Goal: Information Seeking & Learning: Learn about a topic

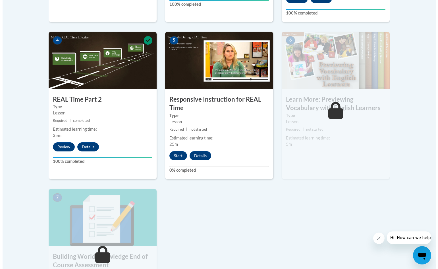
scroll to position [313, 0]
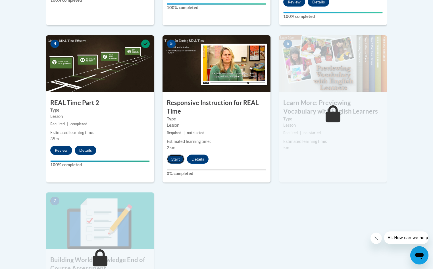
click at [176, 158] on button "Start" at bounding box center [176, 158] width 18 height 9
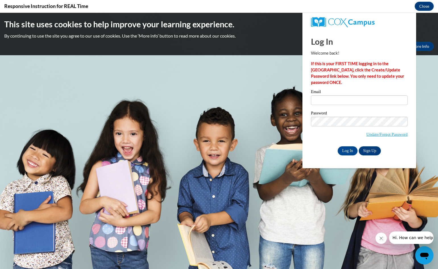
scroll to position [0, 0]
click at [316, 100] on input "Email" at bounding box center [359, 100] width 97 height 10
type input "dianeroyer24@gmail.com"
click at [351, 151] on input "Log In" at bounding box center [348, 150] width 20 height 9
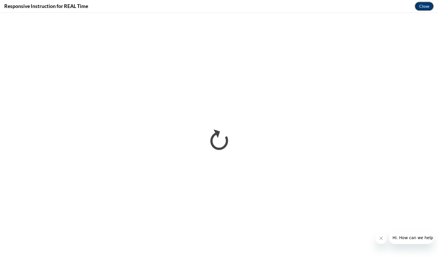
click at [426, 8] on button "Close" at bounding box center [424, 6] width 19 height 9
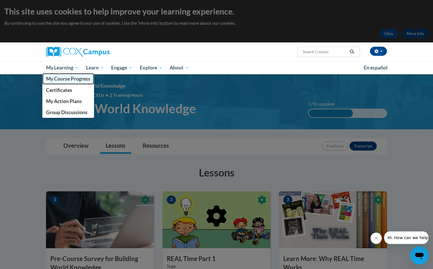
click at [72, 78] on span "My Course Progress" at bounding box center [68, 79] width 44 height 6
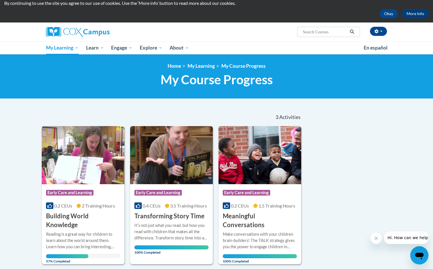
scroll to position [114, 0]
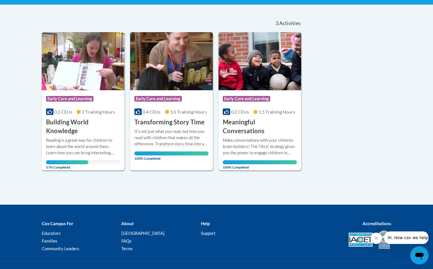
click at [249, 160] on span "100% Completed" at bounding box center [260, 164] width 74 height 9
click at [245, 98] on span "Early Care and Learning" at bounding box center [246, 99] width 47 height 6
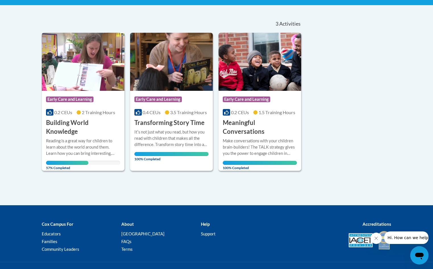
scroll to position [114, 0]
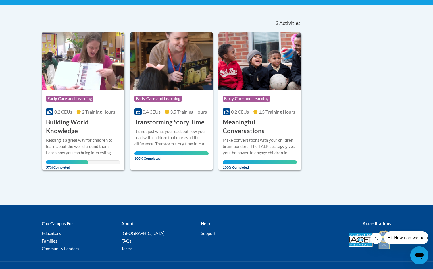
click at [64, 100] on span "Early Care and Learning" at bounding box center [69, 99] width 47 height 6
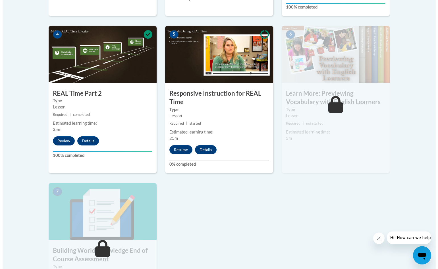
scroll to position [341, 0]
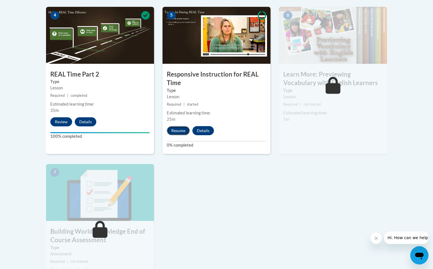
click at [176, 128] on button "Resume" at bounding box center [178, 130] width 23 height 9
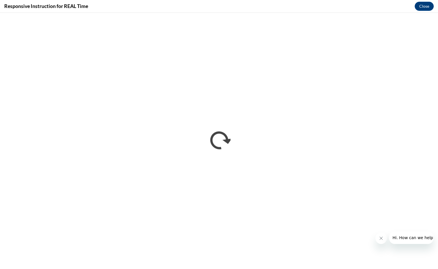
scroll to position [0, 0]
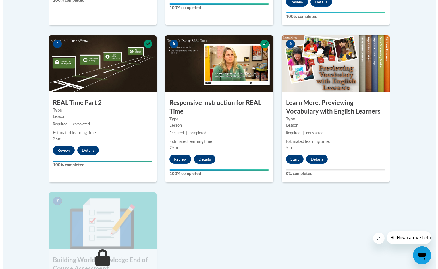
scroll to position [341, 0]
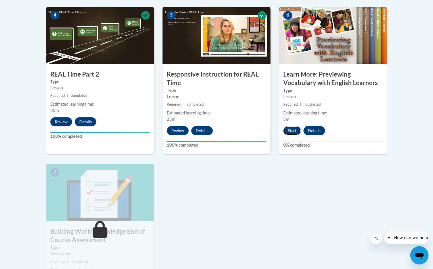
click at [292, 130] on button "Start" at bounding box center [292, 130] width 18 height 9
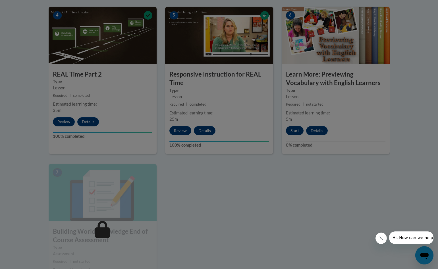
click at [292, 130] on div at bounding box center [219, 134] width 438 height 269
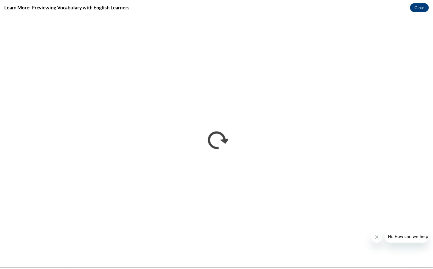
scroll to position [0, 0]
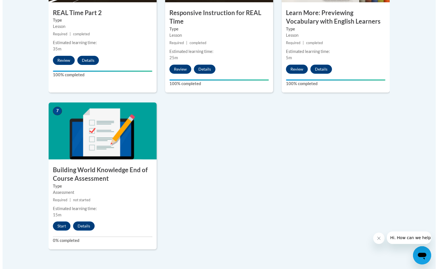
scroll to position [426, 0]
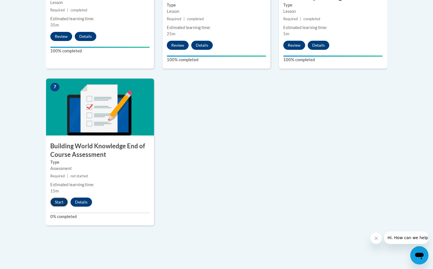
click at [63, 203] on button "Start" at bounding box center [59, 201] width 18 height 9
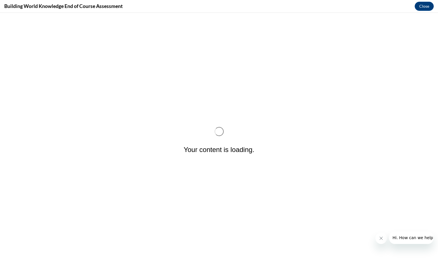
scroll to position [0, 0]
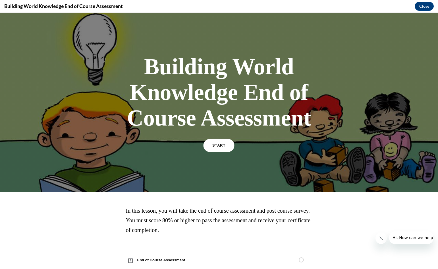
click at [218, 144] on span "START" at bounding box center [218, 145] width 13 height 4
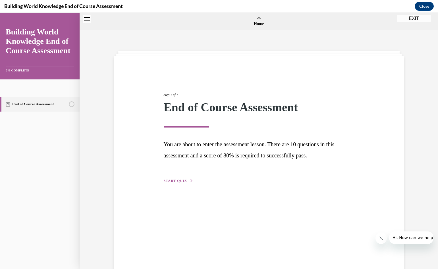
scroll to position [18, 0]
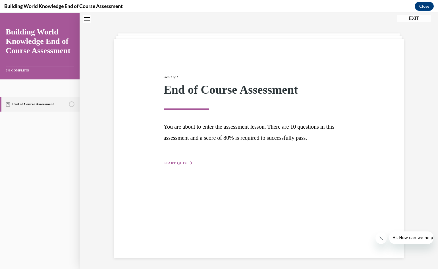
click at [178, 161] on span "START QUIZ" at bounding box center [175, 163] width 23 height 4
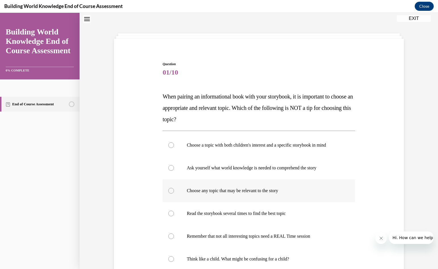
click at [168, 192] on div at bounding box center [171, 191] width 6 height 6
click at [168, 192] on input "Choose any topic that may be relevant to the story" at bounding box center [171, 191] width 6 height 6
radio input "true"
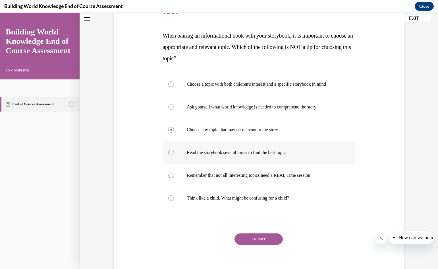
scroll to position [101, 0]
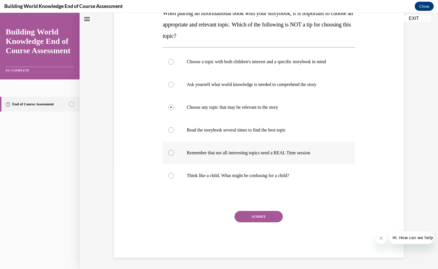
click at [169, 153] on div at bounding box center [171, 153] width 6 height 6
click at [169, 153] on input "Remember that not all interesting topics need a REAL Time session" at bounding box center [171, 153] width 6 height 6
radio input "true"
click at [254, 217] on button "SUBMIT" at bounding box center [259, 216] width 48 height 11
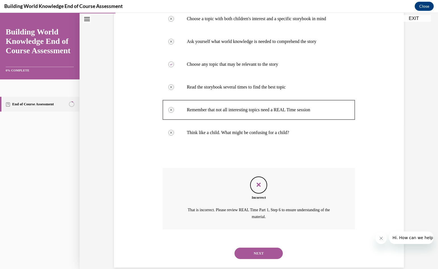
scroll to position [154, 0]
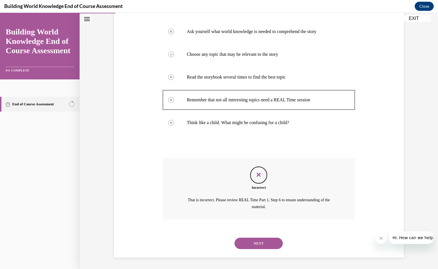
click at [257, 242] on button "NEXT" at bounding box center [259, 242] width 48 height 11
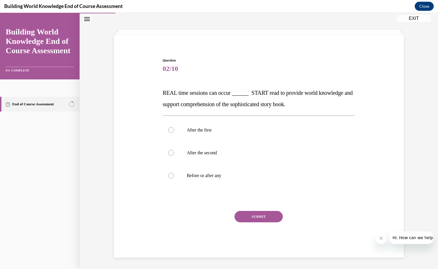
scroll to position [21, 0]
click at [169, 177] on div at bounding box center [171, 176] width 6 height 6
click at [169, 177] on input "Before or after any" at bounding box center [171, 176] width 6 height 6
radio input "true"
click at [258, 219] on button "SUBMIT" at bounding box center [259, 216] width 48 height 11
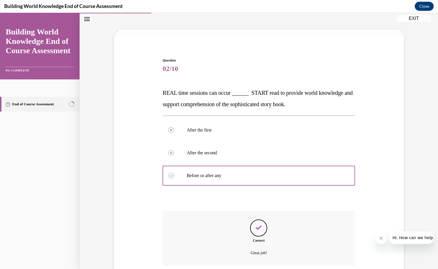
scroll to position [67, 0]
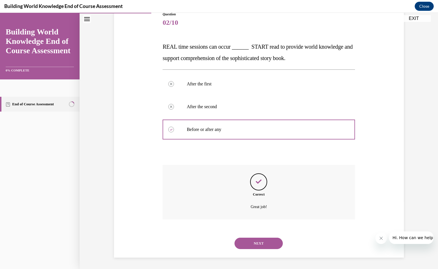
click at [255, 245] on button "NEXT" at bounding box center [259, 242] width 48 height 11
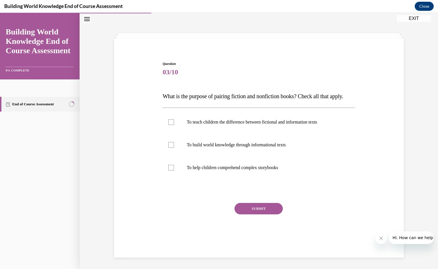
scroll to position [21, 0]
click at [170, 148] on div at bounding box center [171, 145] width 6 height 6
click at [170, 148] on input "To build world knowledge through informational texts" at bounding box center [171, 145] width 6 height 6
checkbox input "true"
click at [170, 170] on div at bounding box center [171, 168] width 6 height 6
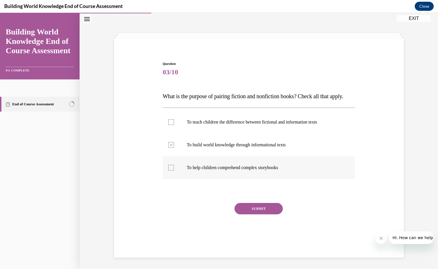
click at [170, 170] on input "To help children comprehend complex storybooks" at bounding box center [171, 168] width 6 height 6
checkbox input "true"
click at [168, 125] on div at bounding box center [171, 122] width 6 height 6
click at [168, 125] on input "To teach children the difference between fictional and information texts" at bounding box center [171, 122] width 6 height 6
checkbox input "true"
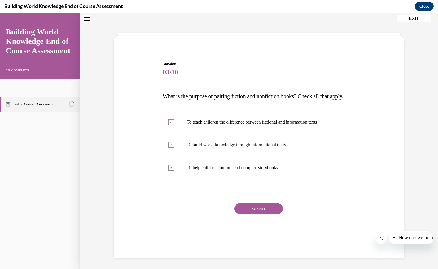
click at [261, 214] on button "SUBMIT" at bounding box center [259, 208] width 48 height 11
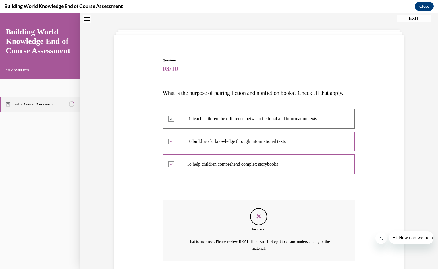
scroll to position [74, 0]
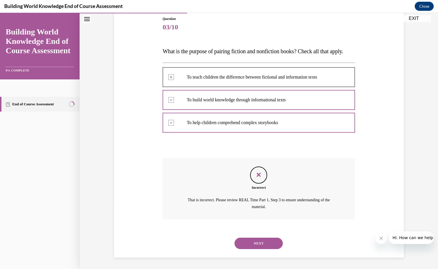
click at [251, 247] on button "NEXT" at bounding box center [259, 242] width 48 height 11
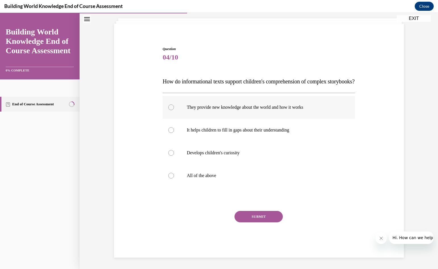
click at [168, 105] on div at bounding box center [171, 107] width 6 height 6
click at [168, 105] on input "They provide new knowledge about the world and how it works" at bounding box center [171, 107] width 6 height 6
radio input "true"
click at [169, 130] on div at bounding box center [171, 130] width 6 height 6
click at [169, 130] on input "It helps children to fill in gaps about their understanding" at bounding box center [171, 130] width 6 height 6
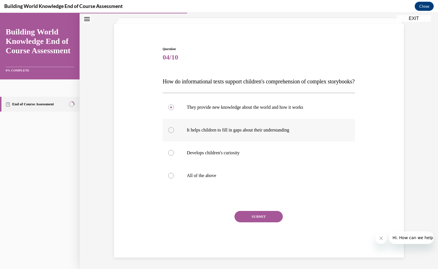
radio input "true"
click at [168, 177] on div at bounding box center [171, 176] width 6 height 6
click at [168, 177] on input "All of the above" at bounding box center [171, 176] width 6 height 6
radio input "true"
click at [258, 217] on button "SUBMIT" at bounding box center [259, 216] width 48 height 11
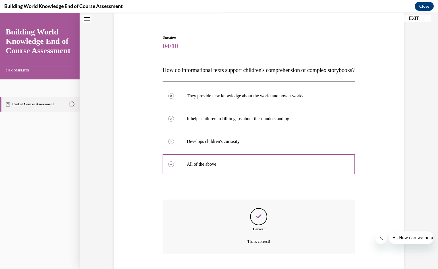
scroll to position [90, 0]
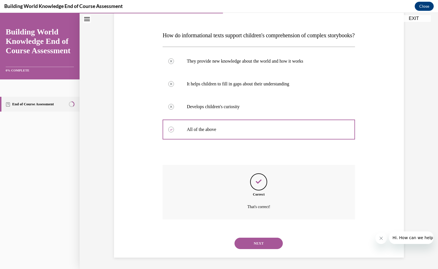
click at [253, 244] on button "NEXT" at bounding box center [259, 242] width 48 height 11
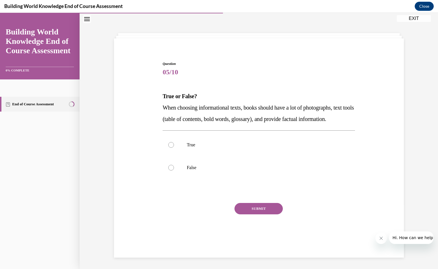
scroll to position [21, 0]
click at [169, 148] on div at bounding box center [171, 145] width 6 height 6
click at [169, 148] on input "True" at bounding box center [171, 145] width 6 height 6
radio input "true"
click at [251, 214] on button "SUBMIT" at bounding box center [259, 208] width 48 height 11
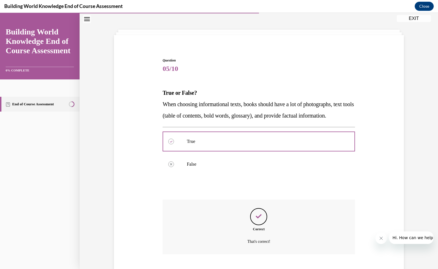
scroll to position [67, 0]
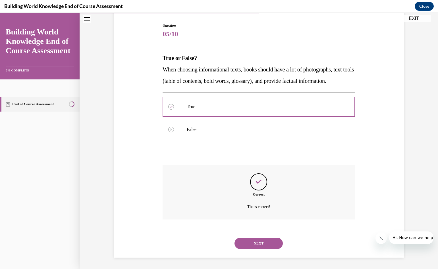
click at [252, 243] on button "NEXT" at bounding box center [259, 242] width 48 height 11
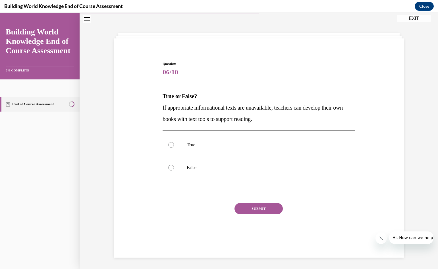
scroll to position [18, 0]
click at [169, 142] on div at bounding box center [171, 145] width 6 height 6
click at [169, 142] on input "True" at bounding box center [171, 145] width 6 height 6
radio input "true"
click at [253, 210] on button "SUBMIT" at bounding box center [259, 208] width 48 height 11
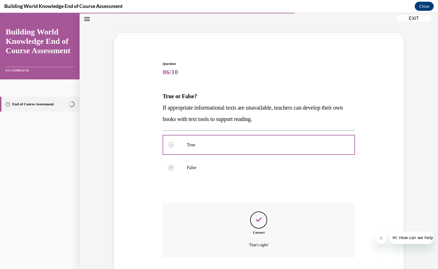
scroll to position [56, 0]
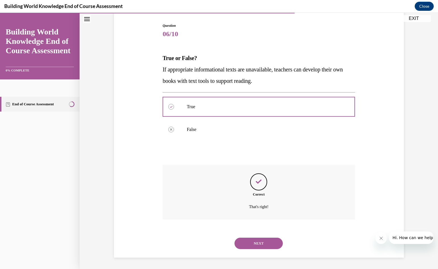
click at [257, 242] on button "NEXT" at bounding box center [259, 242] width 48 height 11
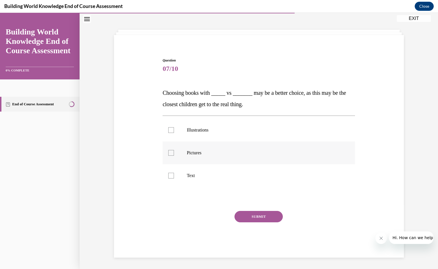
click at [168, 152] on div at bounding box center [171, 153] width 6 height 6
click at [168, 152] on input "Pictures" at bounding box center [171, 153] width 6 height 6
checkbox input "true"
click at [168, 131] on div at bounding box center [171, 130] width 6 height 6
click at [168, 131] on input "Illustrations" at bounding box center [171, 130] width 6 height 6
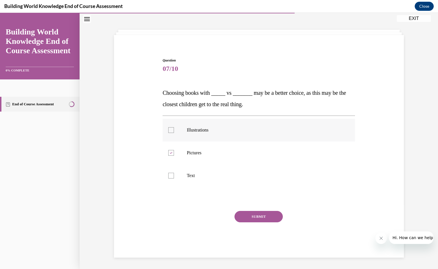
checkbox input "true"
click at [257, 216] on button "SUBMIT" at bounding box center [259, 216] width 48 height 11
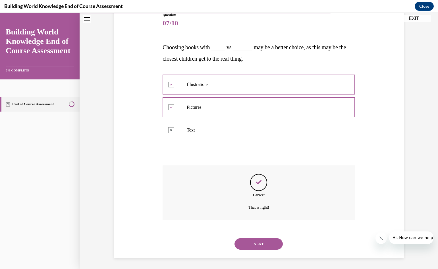
scroll to position [67, 0]
click at [253, 244] on button "NEXT" at bounding box center [259, 242] width 48 height 11
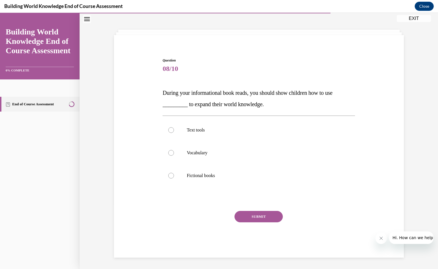
scroll to position [21, 0]
click at [168, 129] on div at bounding box center [171, 130] width 6 height 6
click at [168, 129] on input "Text tools" at bounding box center [171, 130] width 6 height 6
radio input "true"
click at [257, 215] on button "SUBMIT" at bounding box center [259, 216] width 48 height 11
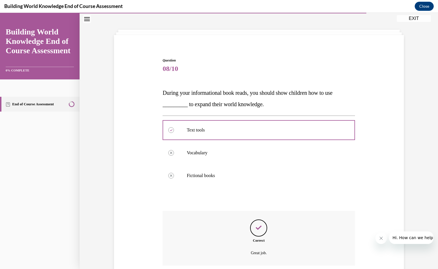
scroll to position [67, 0]
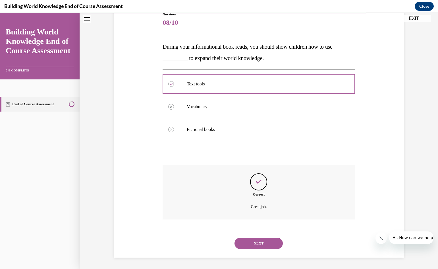
click at [254, 242] on button "NEXT" at bounding box center [259, 242] width 48 height 11
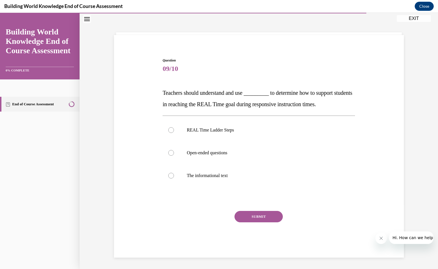
scroll to position [21, 0]
click at [171, 129] on div at bounding box center [171, 130] width 6 height 6
click at [171, 129] on input "REAL Time Ladder Steps" at bounding box center [171, 130] width 6 height 6
radio input "true"
click at [254, 216] on button "SUBMIT" at bounding box center [259, 216] width 48 height 11
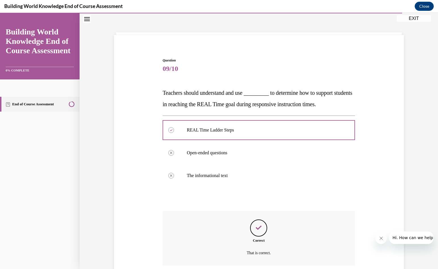
scroll to position [67, 0]
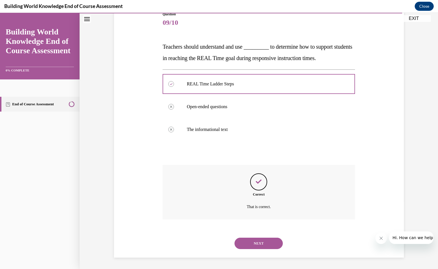
click at [260, 246] on button "NEXT" at bounding box center [259, 242] width 48 height 11
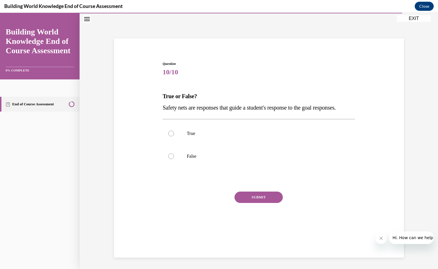
scroll to position [18, 0]
click at [169, 136] on div at bounding box center [171, 133] width 6 height 6
click at [169, 136] on input "True" at bounding box center [171, 133] width 6 height 6
radio input "true"
click at [261, 203] on button "SUBMIT" at bounding box center [259, 196] width 48 height 11
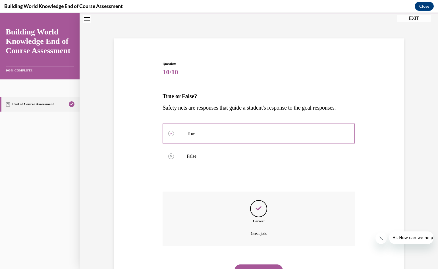
scroll to position [56, 0]
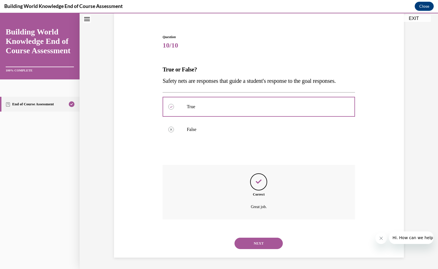
click at [262, 244] on button "NEXT" at bounding box center [259, 242] width 48 height 11
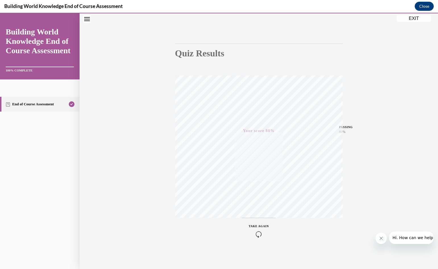
click at [251, 226] on span "TAKE AGAIN" at bounding box center [259, 225] width 20 height 3
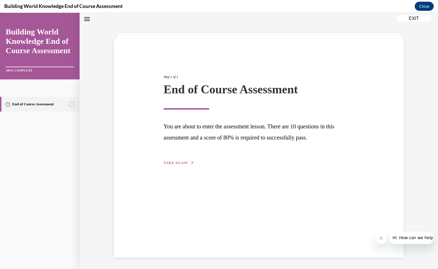
click at [182, 160] on button "TAKE AGAIN" at bounding box center [179, 162] width 30 height 5
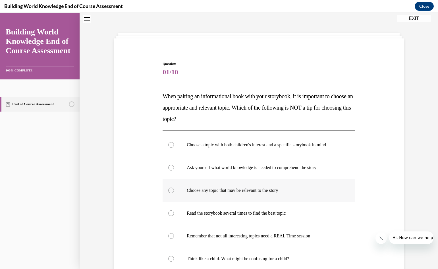
click at [168, 190] on div at bounding box center [171, 190] width 6 height 6
click at [168, 190] on input "Choose any topic that may be relevant to the story" at bounding box center [171, 190] width 6 height 6
radio input "true"
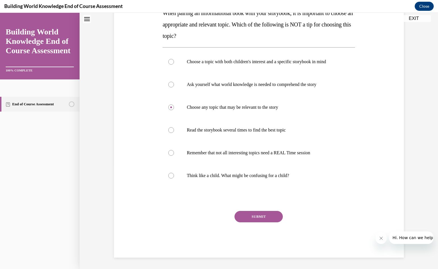
click at [252, 215] on button "SUBMIT" at bounding box center [259, 216] width 48 height 11
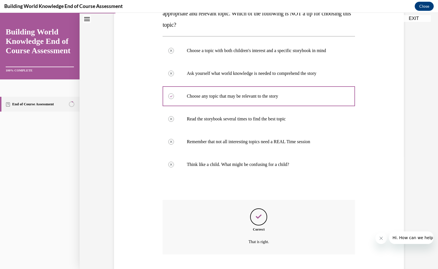
scroll to position [147, 0]
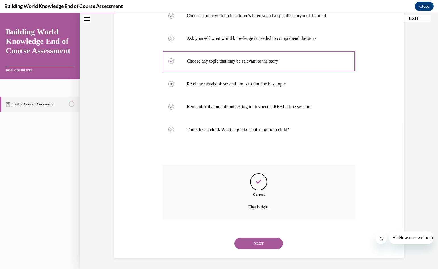
click at [259, 240] on button "NEXT" at bounding box center [259, 242] width 48 height 11
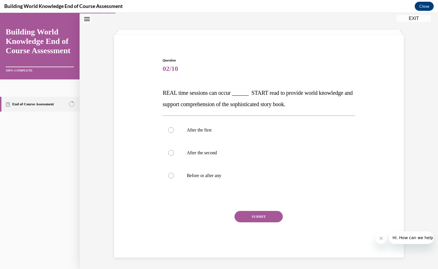
scroll to position [21, 0]
click at [169, 175] on div at bounding box center [171, 176] width 6 height 6
click at [169, 175] on input "Before or after any" at bounding box center [171, 176] width 6 height 6
radio input "true"
click at [258, 218] on button "SUBMIT" at bounding box center [259, 216] width 48 height 11
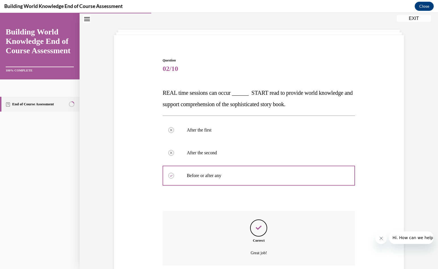
scroll to position [67, 0]
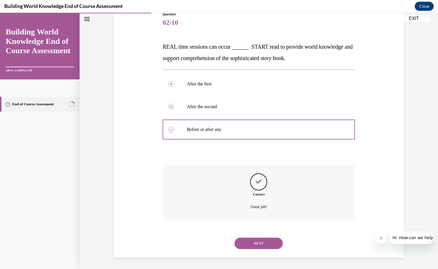
click at [255, 244] on button "NEXT" at bounding box center [259, 242] width 48 height 11
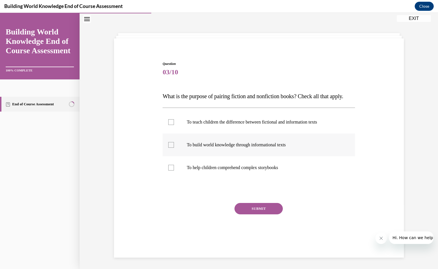
click at [171, 148] on div at bounding box center [171, 145] width 6 height 6
click at [171, 148] on input "To build world knowledge through informational texts" at bounding box center [171, 145] width 6 height 6
checkbox input "true"
click at [169, 170] on div at bounding box center [171, 168] width 6 height 6
click at [169, 170] on input "To help children comprehend complex storybooks" at bounding box center [171, 168] width 6 height 6
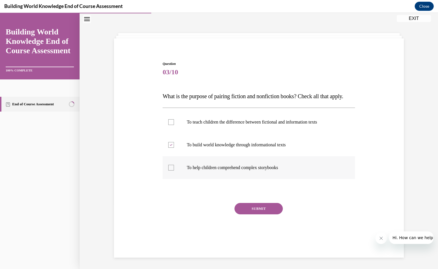
checkbox input "true"
click at [259, 214] on button "SUBMIT" at bounding box center [259, 208] width 48 height 11
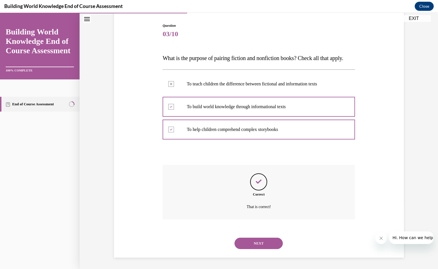
scroll to position [67, 0]
click at [250, 243] on button "NEXT" at bounding box center [259, 242] width 48 height 11
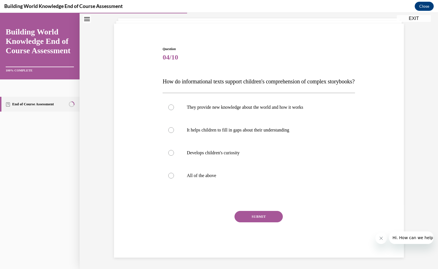
scroll to position [44, 0]
click at [169, 176] on div at bounding box center [171, 176] width 6 height 6
click at [169, 176] on input "All of the above" at bounding box center [171, 176] width 6 height 6
radio input "true"
click at [255, 218] on button "SUBMIT" at bounding box center [259, 216] width 48 height 11
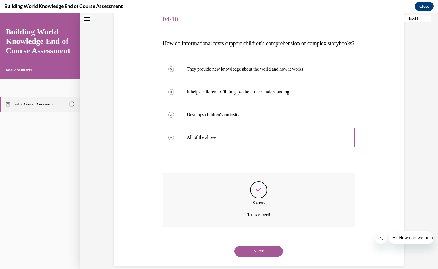
scroll to position [90, 0]
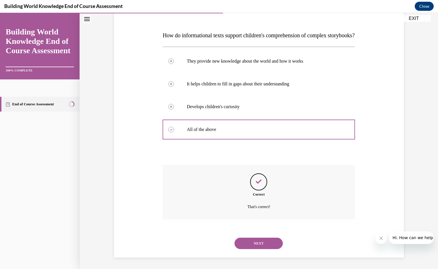
click at [257, 244] on button "NEXT" at bounding box center [259, 242] width 48 height 11
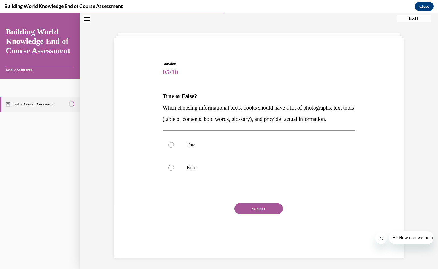
scroll to position [21, 0]
click at [168, 148] on div at bounding box center [171, 145] width 6 height 6
click at [168, 148] on input "True" at bounding box center [171, 145] width 6 height 6
radio input "true"
click at [255, 214] on button "SUBMIT" at bounding box center [259, 208] width 48 height 11
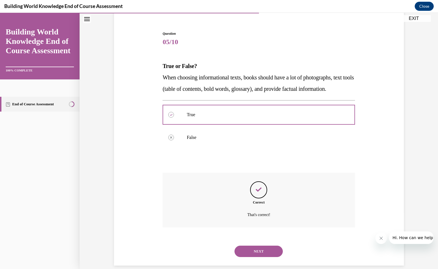
scroll to position [67, 0]
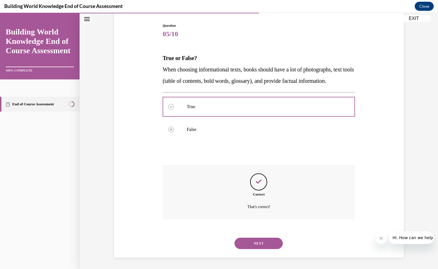
click at [255, 241] on button "NEXT" at bounding box center [259, 242] width 48 height 11
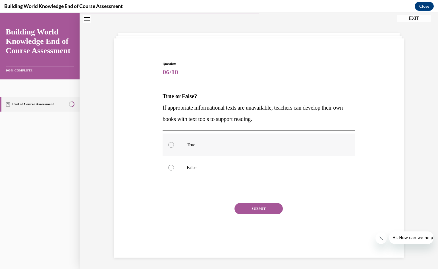
click at [168, 145] on div at bounding box center [171, 145] width 6 height 6
click at [168, 145] on input "True" at bounding box center [171, 145] width 6 height 6
radio input "true"
click at [248, 210] on button "SUBMIT" at bounding box center [259, 208] width 48 height 11
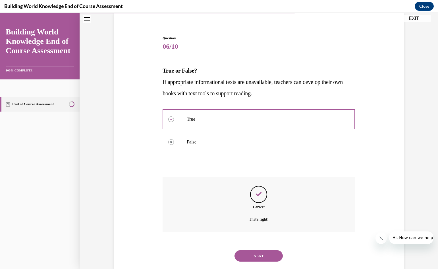
scroll to position [56, 0]
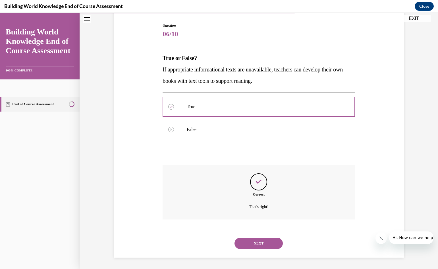
click at [262, 243] on button "NEXT" at bounding box center [259, 242] width 48 height 11
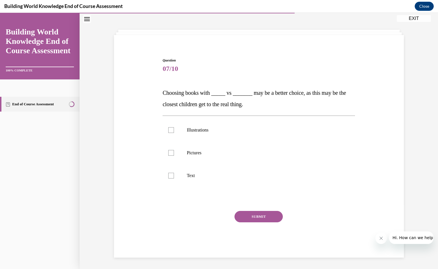
scroll to position [21, 0]
click at [168, 152] on div at bounding box center [171, 153] width 6 height 6
click at [168, 152] on input "Pictures" at bounding box center [171, 153] width 6 height 6
checkbox input "true"
click at [170, 130] on div at bounding box center [171, 130] width 6 height 6
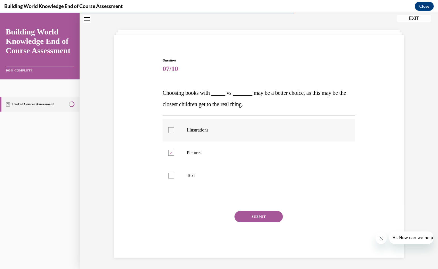
click at [170, 130] on input "Illustrations" at bounding box center [171, 130] width 6 height 6
checkbox input "true"
click at [251, 217] on button "SUBMIT" at bounding box center [259, 216] width 48 height 11
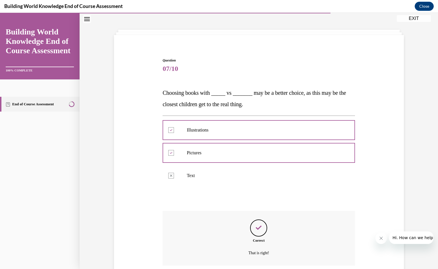
scroll to position [67, 0]
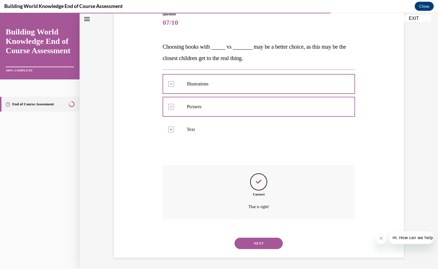
click at [263, 245] on button "NEXT" at bounding box center [259, 242] width 48 height 11
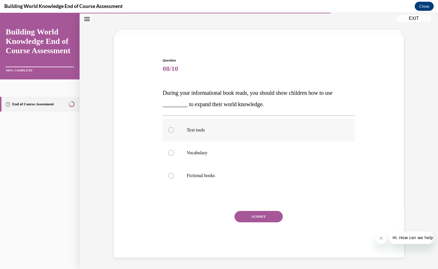
click at [169, 130] on div at bounding box center [171, 130] width 6 height 6
click at [169, 130] on input "Text tools" at bounding box center [171, 130] width 6 height 6
radio input "true"
click at [256, 217] on button "SUBMIT" at bounding box center [259, 216] width 48 height 11
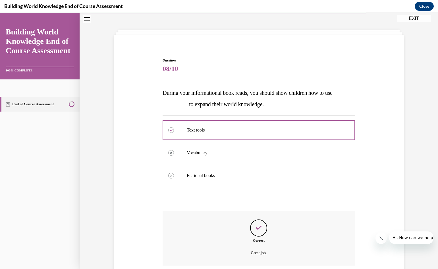
scroll to position [67, 0]
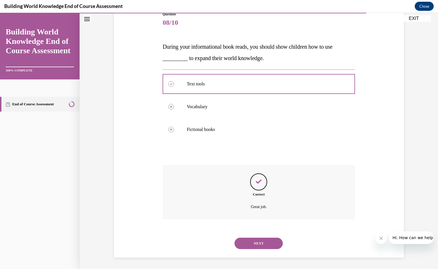
click at [251, 244] on button "NEXT" at bounding box center [259, 242] width 48 height 11
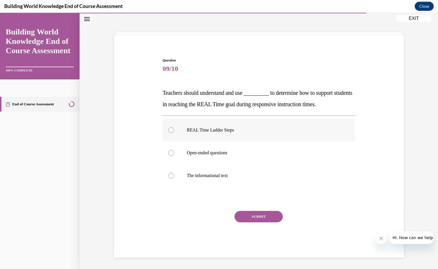
click at [168, 129] on div at bounding box center [171, 130] width 6 height 6
click at [168, 129] on input "REAL Time Ladder Steps" at bounding box center [171, 130] width 6 height 6
radio input "true"
click at [250, 218] on button "SUBMIT" at bounding box center [259, 216] width 48 height 11
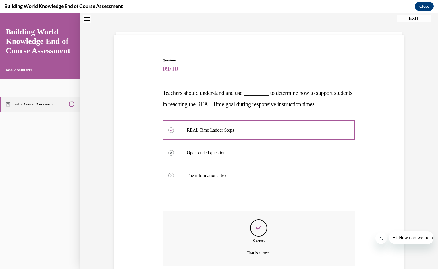
scroll to position [67, 0]
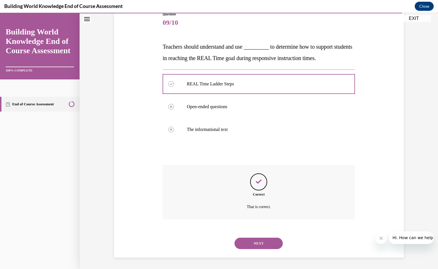
click at [261, 244] on button "NEXT" at bounding box center [259, 242] width 48 height 11
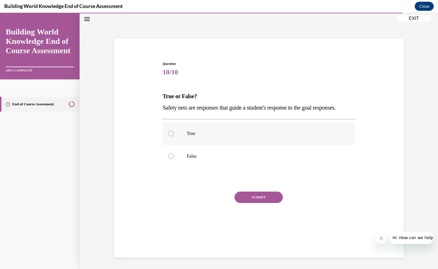
click at [170, 136] on div at bounding box center [171, 133] width 6 height 6
click at [170, 136] on input "True" at bounding box center [171, 133] width 6 height 6
radio input "true"
click at [260, 203] on button "SUBMIT" at bounding box center [259, 196] width 48 height 11
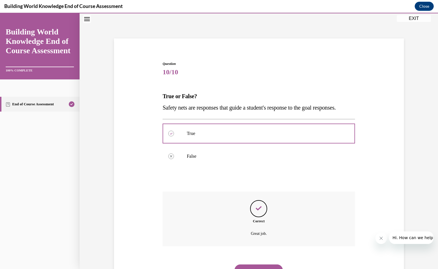
scroll to position [56, 0]
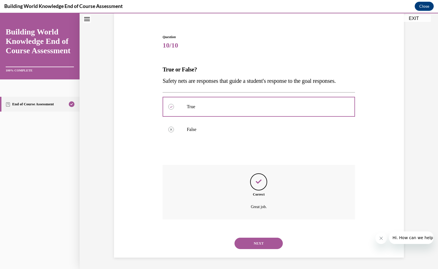
click at [252, 244] on button "NEXT" at bounding box center [259, 242] width 48 height 11
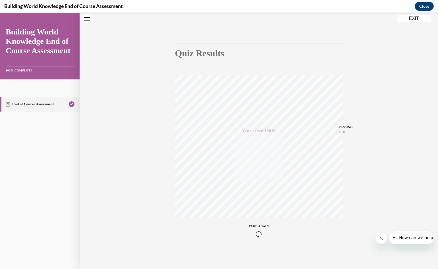
click at [409, 17] on button "EXIT" at bounding box center [414, 18] width 34 height 7
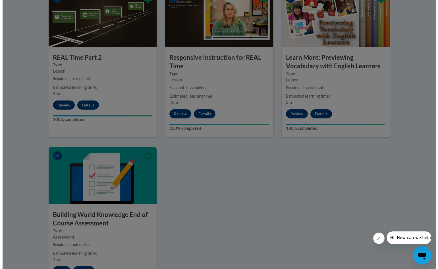
scroll to position [472, 0]
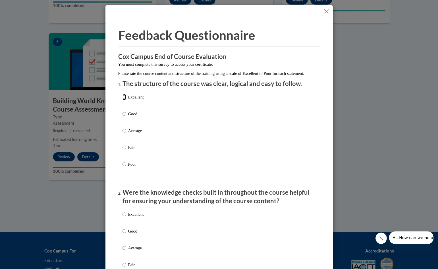
click at [123, 100] on input "Excellent" at bounding box center [125, 97] width 4 height 6
radio input "true"
click at [123, 234] on input "Good" at bounding box center [125, 231] width 4 height 6
radio input "true"
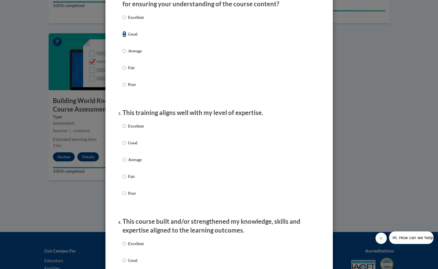
scroll to position [199, 0]
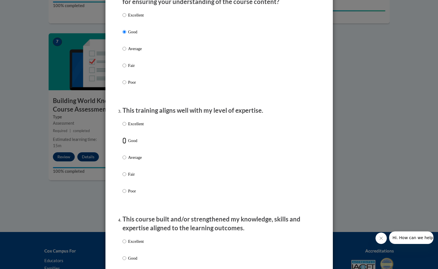
click at [123, 144] on input "Good" at bounding box center [125, 140] width 4 height 6
radio input "true"
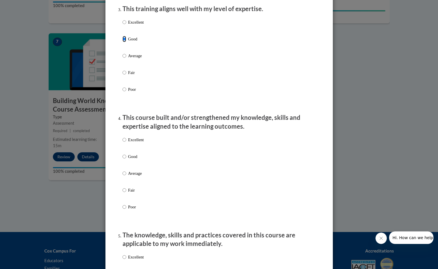
scroll to position [313, 0]
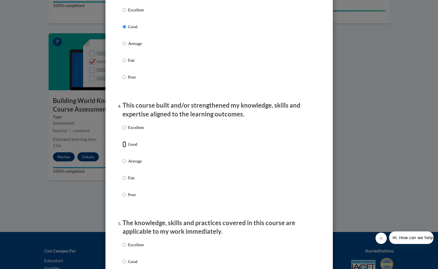
click at [123, 147] on input "Good" at bounding box center [125, 144] width 4 height 6
radio input "true"
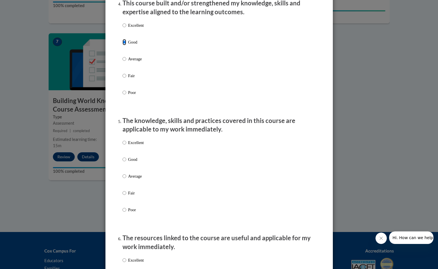
scroll to position [426, 0]
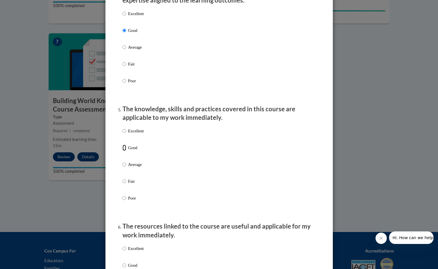
click at [123, 151] on input "Good" at bounding box center [125, 147] width 4 height 6
radio input "true"
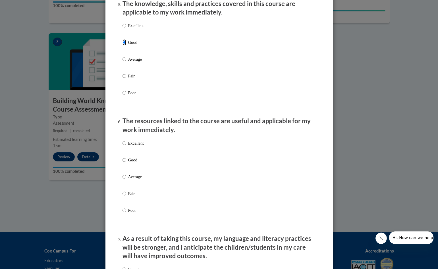
scroll to position [540, 0]
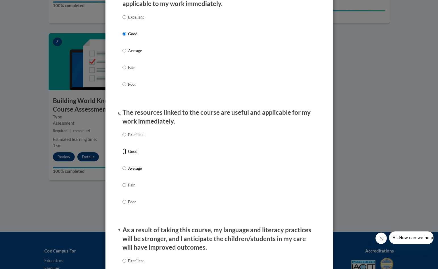
click at [123, 154] on input "Good" at bounding box center [125, 151] width 4 height 6
radio input "true"
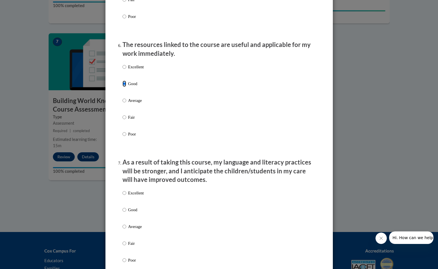
scroll to position [654, 0]
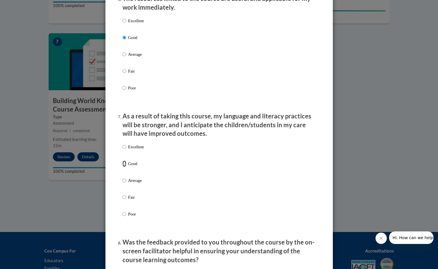
click at [123, 167] on input "Good" at bounding box center [125, 163] width 4 height 6
radio input "true"
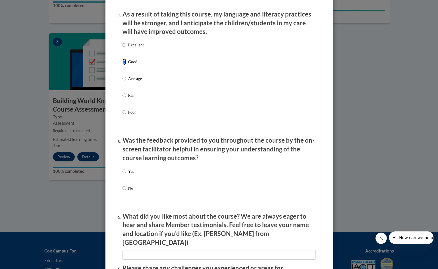
scroll to position [768, 0]
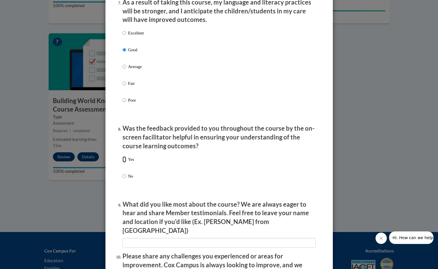
click at [123, 162] on input "Yes" at bounding box center [125, 159] width 4 height 6
radio input "true"
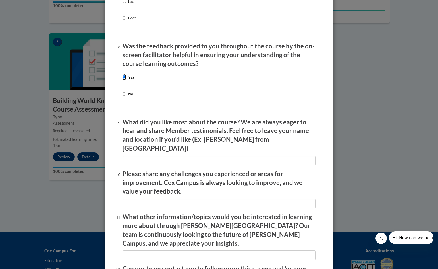
scroll to position [853, 0]
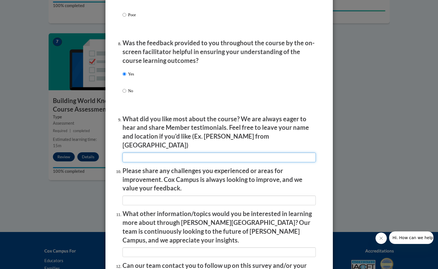
click at [123, 154] on input "textbox" at bounding box center [219, 157] width 193 height 10
type input "I like the friendly way the adults talk about the techniques. It is like they a…"
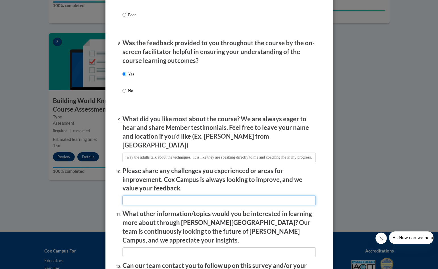
click at [127, 196] on input "textbox" at bounding box center [219, 200] width 193 height 10
type input "none"
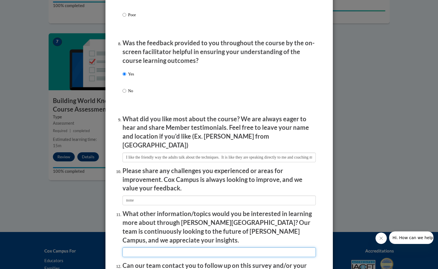
click at [126, 247] on input "textbox" at bounding box center [219, 252] width 193 height 10
type input "none"
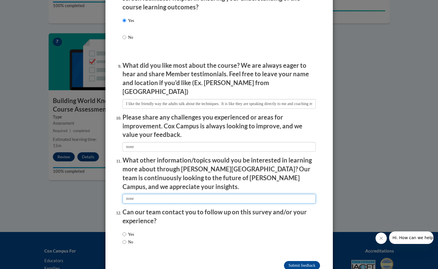
scroll to position [913, 0]
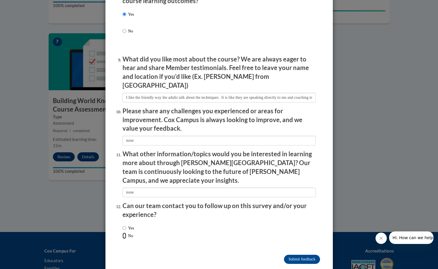
click at [123, 232] on input "No" at bounding box center [125, 235] width 4 height 6
radio input "true"
click at [302, 254] on input "Submit feedback" at bounding box center [302, 258] width 36 height 9
